Goal: Task Accomplishment & Management: Use online tool/utility

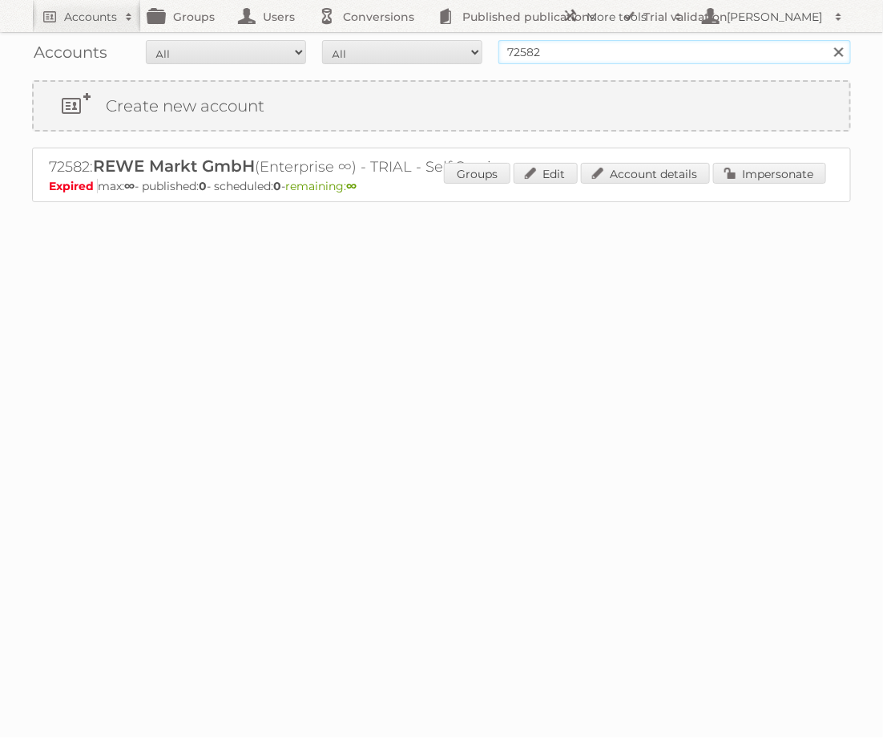
click at [643, 59] on input "72582" at bounding box center [675, 52] width 353 height 24
type input "[PERSON_NAME]"
click at [827, 40] on input "Search" at bounding box center [839, 52] width 24 height 24
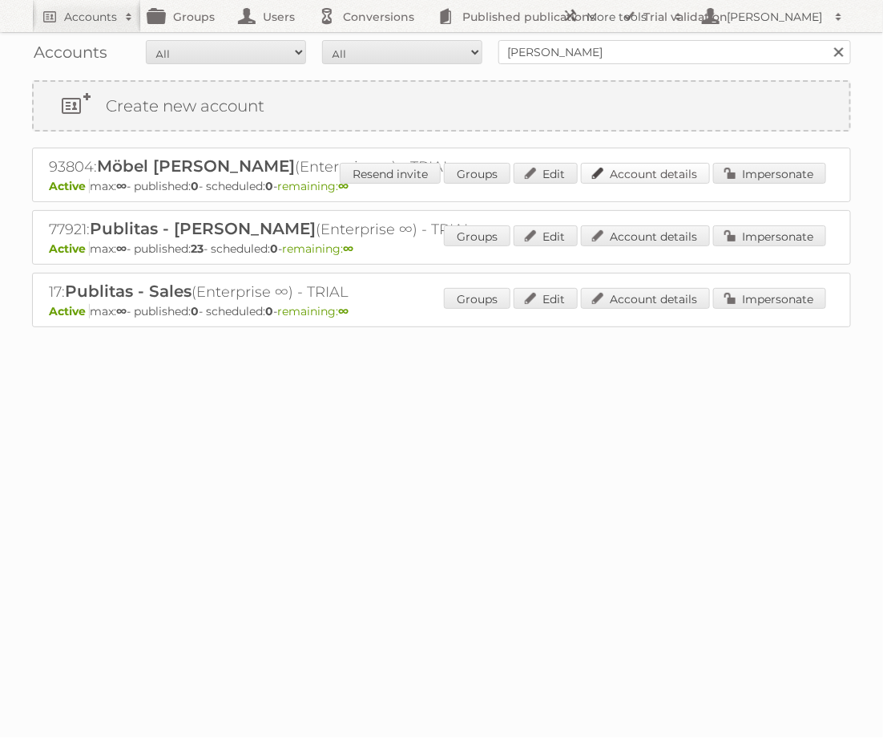
click at [645, 172] on link "Account details" at bounding box center [645, 173] width 129 height 21
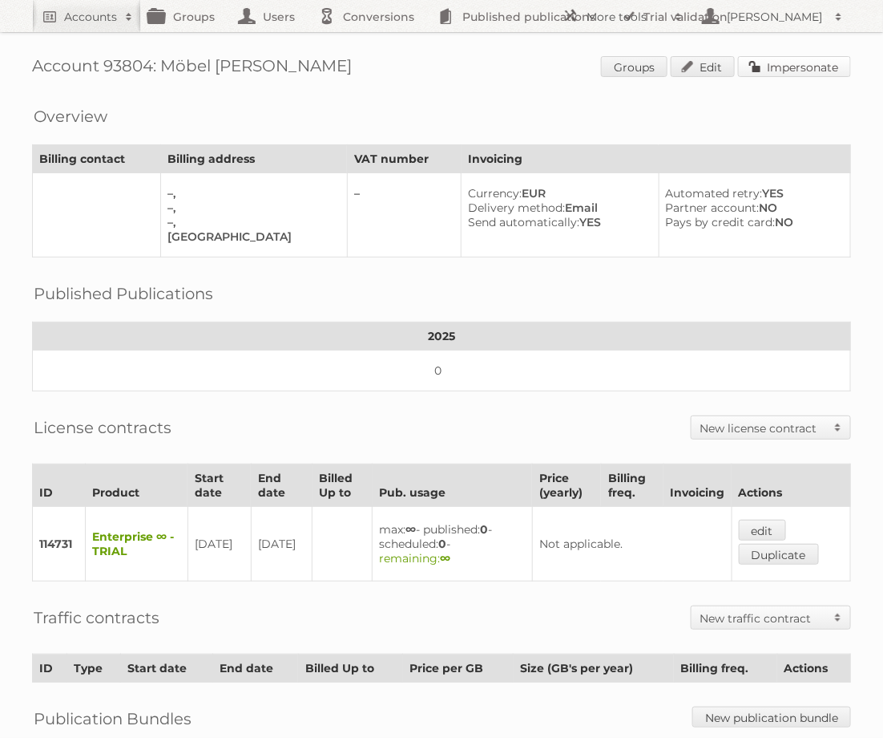
click at [811, 68] on link "Impersonate" at bounding box center [794, 66] width 113 height 21
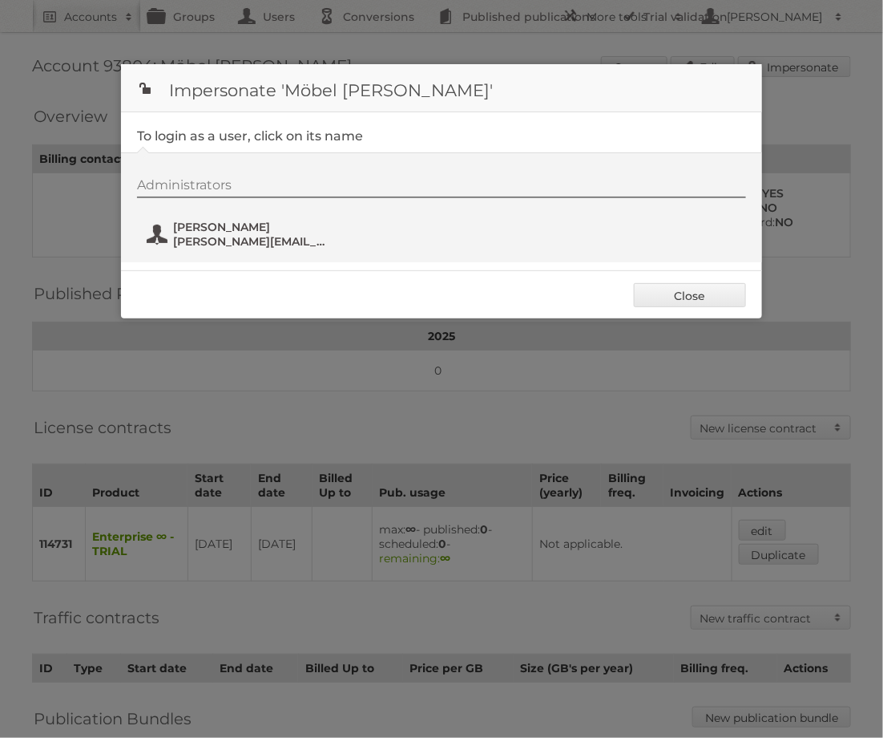
click at [229, 237] on span "[PERSON_NAME][EMAIL_ADDRESS][PERSON_NAME][DOMAIN_NAME]" at bounding box center [251, 241] width 156 height 14
